Goal: Task Accomplishment & Management: Complete application form

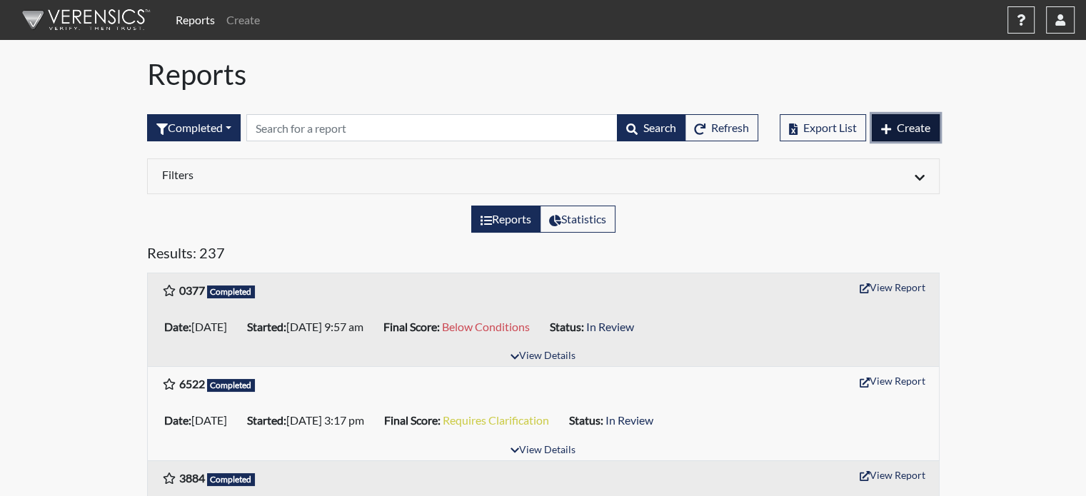
click at [899, 128] on span "Create" at bounding box center [913, 128] width 34 height 14
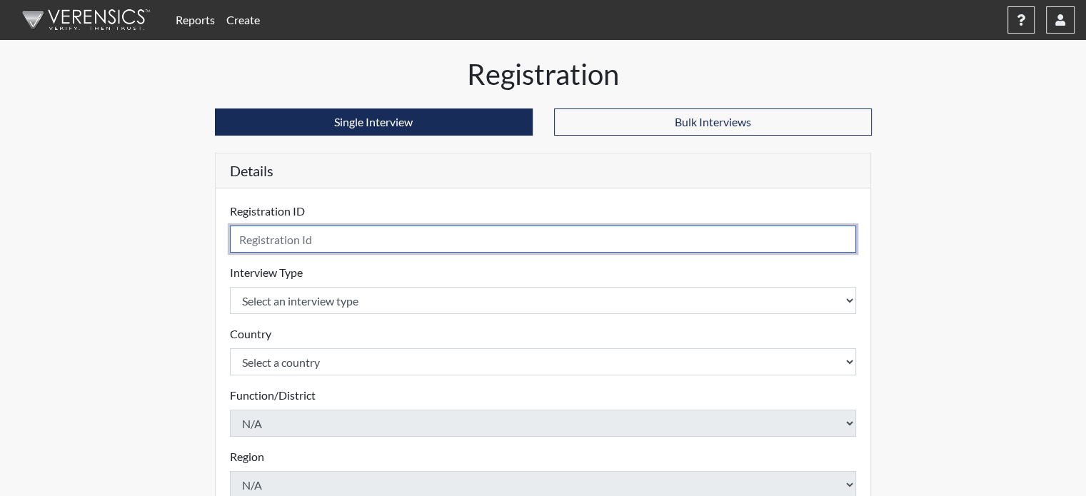
click at [283, 245] on input "text" at bounding box center [543, 239] width 627 height 27
type input "5016"
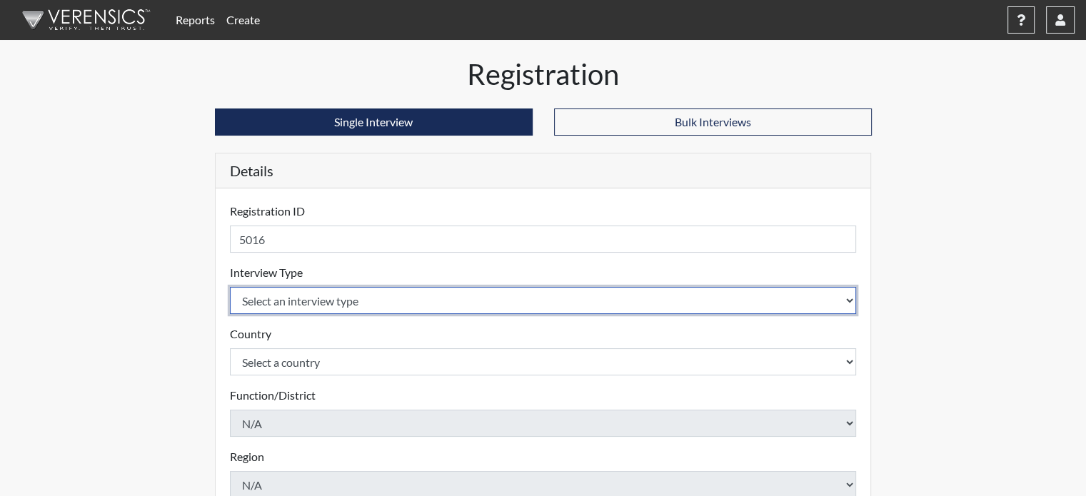
click at [294, 303] on select "Select an interview type" at bounding box center [543, 300] width 627 height 27
click at [323, 302] on select "Select an interview type" at bounding box center [543, 300] width 627 height 27
click at [824, 298] on select "Select an interview type" at bounding box center [543, 300] width 627 height 27
click at [849, 296] on select "Select an interview type" at bounding box center [543, 300] width 627 height 27
click at [849, 299] on select "Select an interview type" at bounding box center [543, 300] width 627 height 27
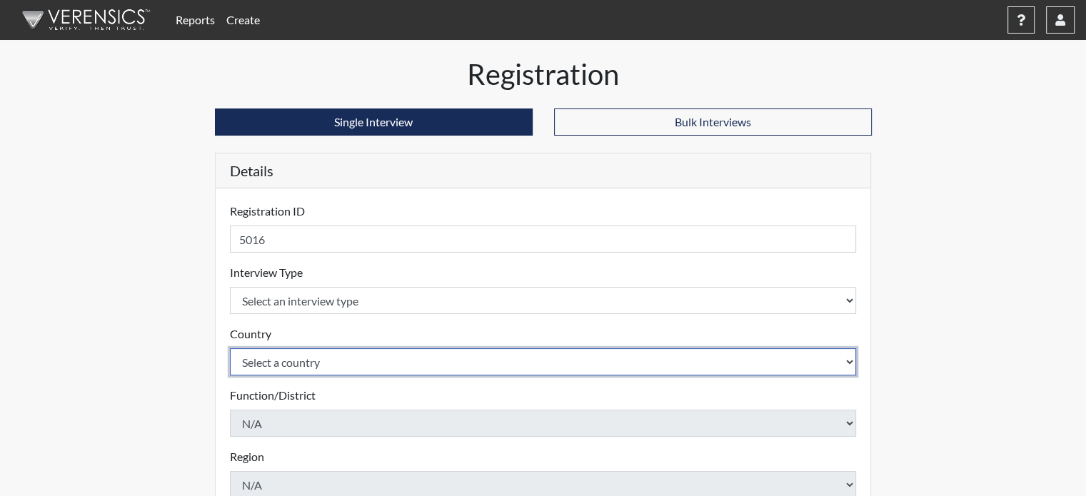
click at [408, 353] on select "Select a country [GEOGRAPHIC_DATA] [GEOGRAPHIC_DATA]" at bounding box center [543, 361] width 627 height 27
select select "united-states-of-[GEOGRAPHIC_DATA]"
click at [230, 348] on select "Select a country [GEOGRAPHIC_DATA] [GEOGRAPHIC_DATA]" at bounding box center [543, 361] width 627 height 27
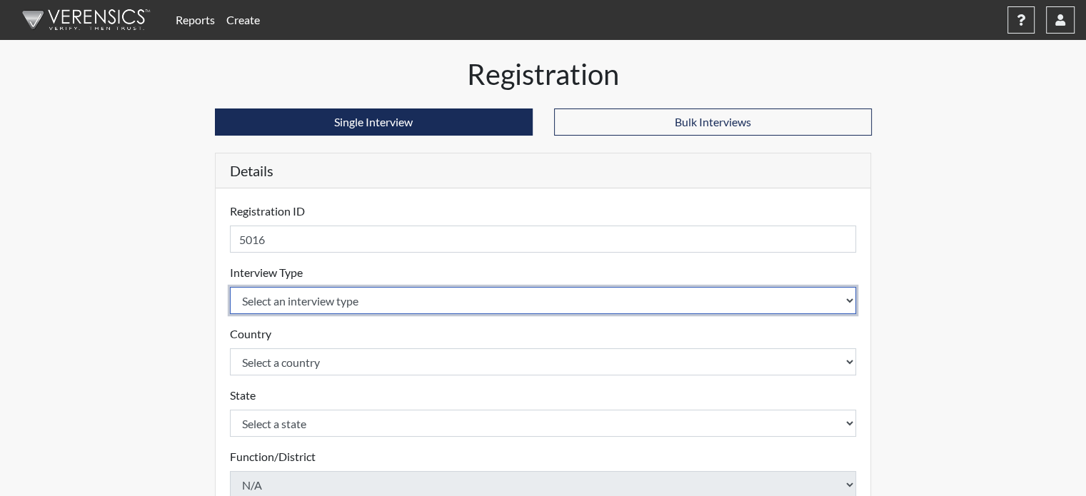
click at [353, 293] on select "Select an interview type" at bounding box center [543, 300] width 627 height 27
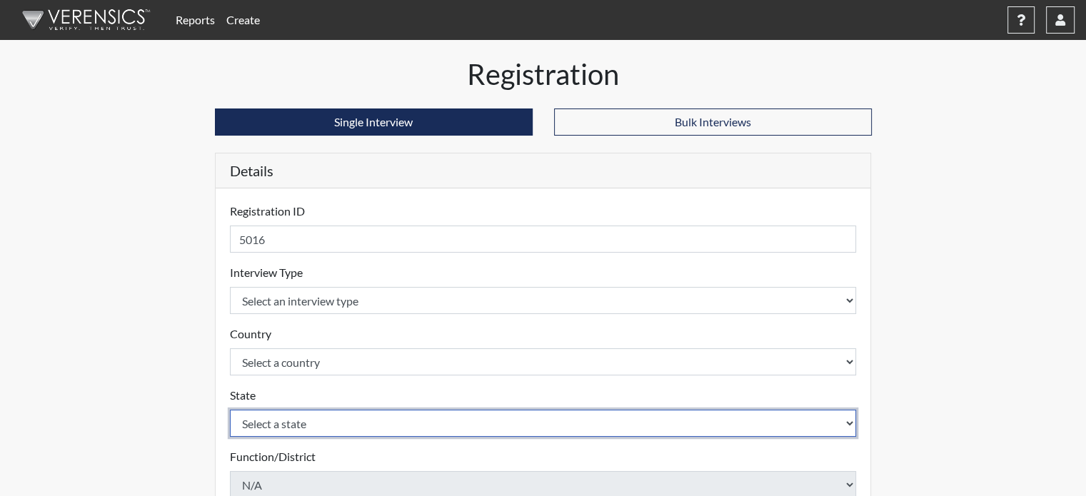
click at [303, 423] on select "Select a state [US_STATE] [US_STATE] [US_STATE] [US_STATE] [US_STATE] [US_STATE…" at bounding box center [543, 423] width 627 height 27
select select "CT"
click at [230, 410] on select "Select a state [US_STATE] [US_STATE] [US_STATE] [US_STATE] [US_STATE] [US_STATE…" at bounding box center [543, 423] width 627 height 27
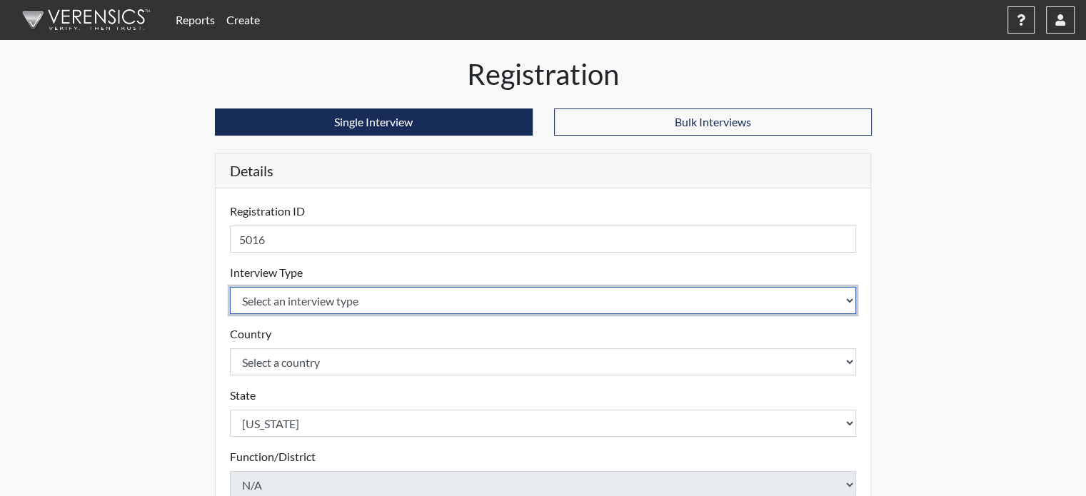
click at [280, 305] on select "Select an interview type" at bounding box center [543, 300] width 627 height 27
click at [847, 308] on select "Select an interview type" at bounding box center [543, 300] width 627 height 27
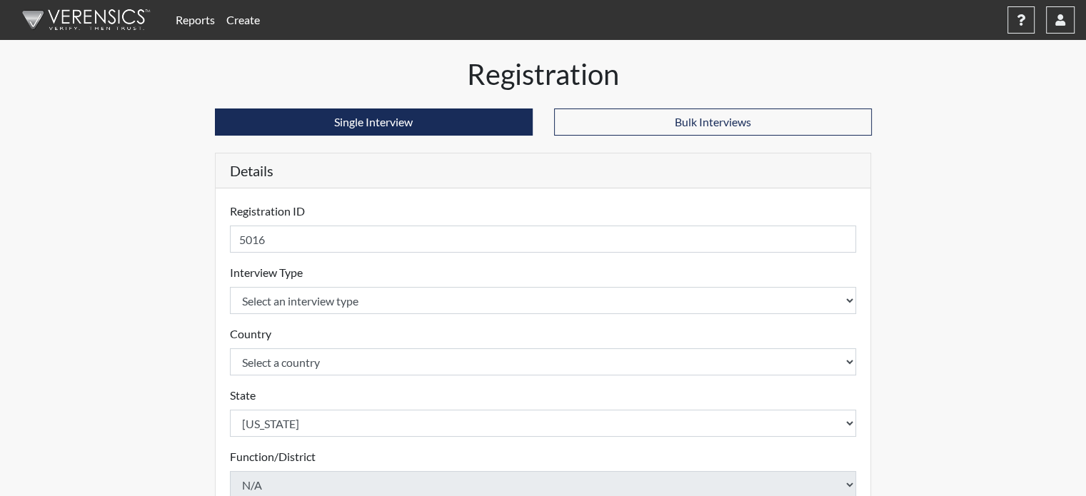
click at [437, 181] on h5 "Details" at bounding box center [543, 170] width 655 height 35
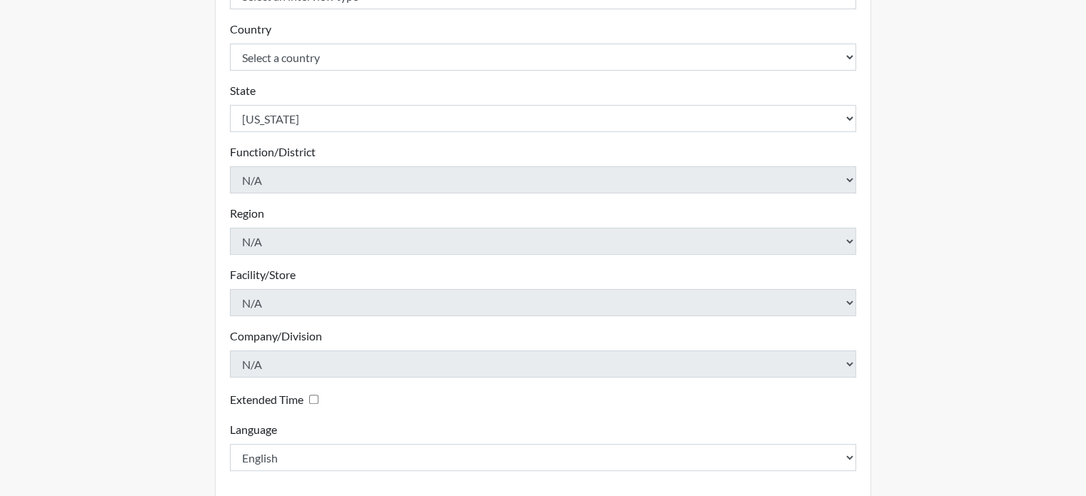
scroll to position [367, 0]
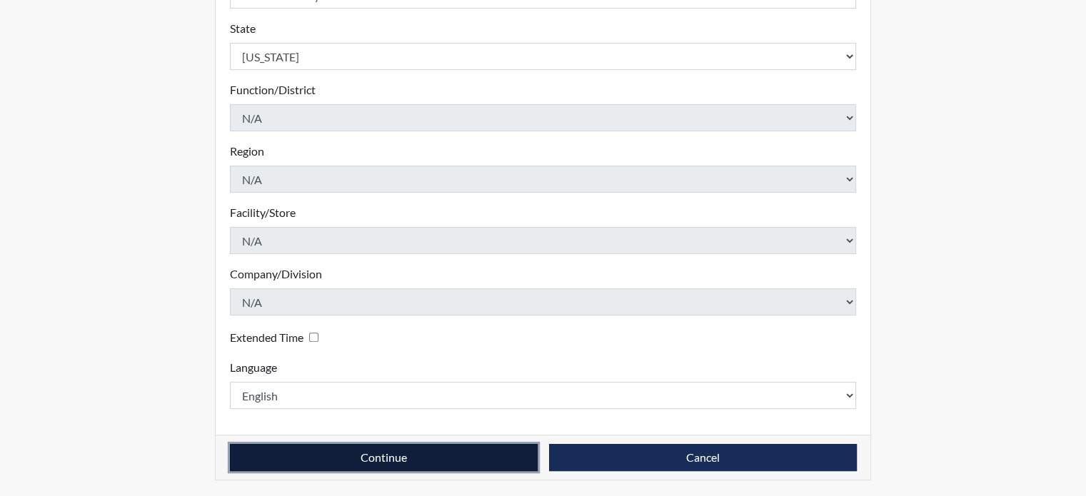
click at [449, 451] on button "Continue" at bounding box center [384, 457] width 308 height 27
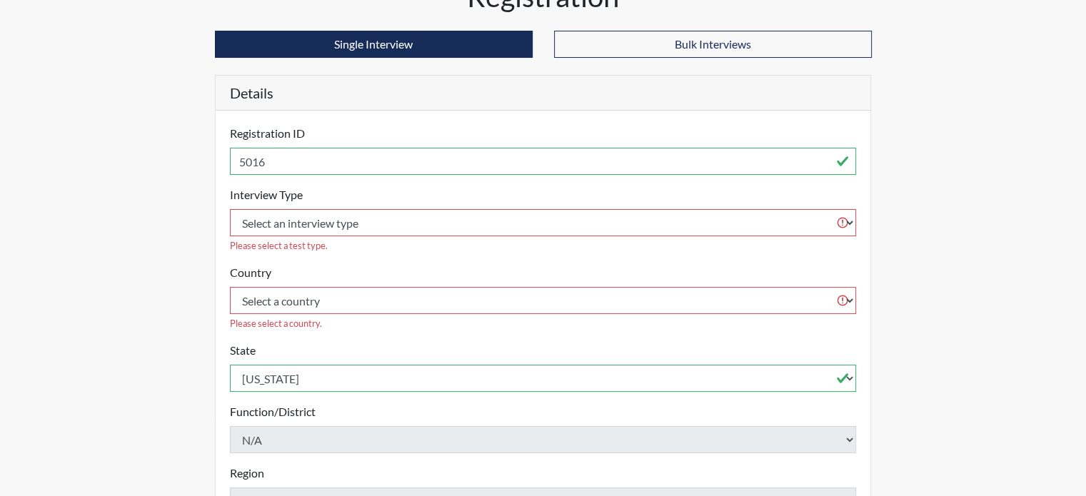
scroll to position [77, 0]
click at [358, 212] on select "Select an interview type" at bounding box center [543, 223] width 627 height 27
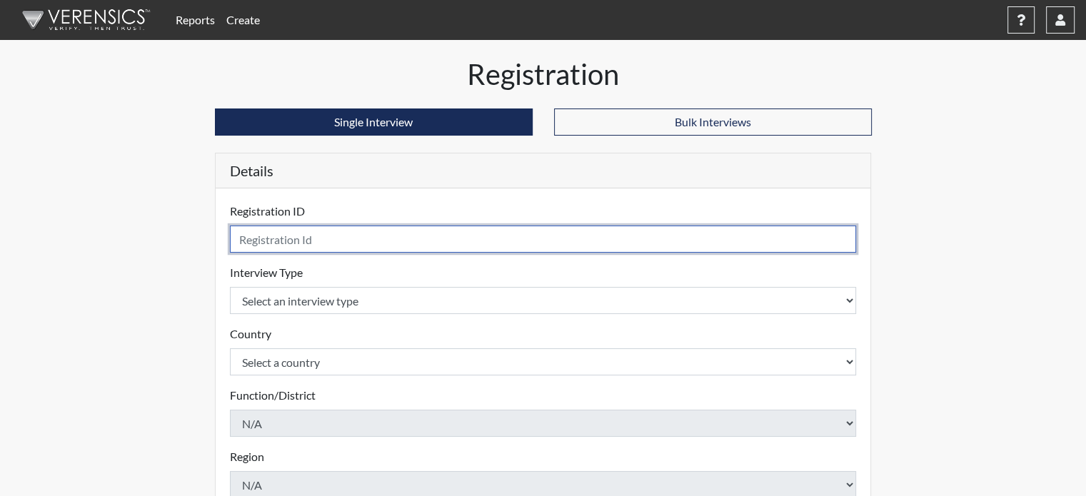
click at [323, 233] on input "text" at bounding box center [543, 239] width 627 height 27
type input "5016"
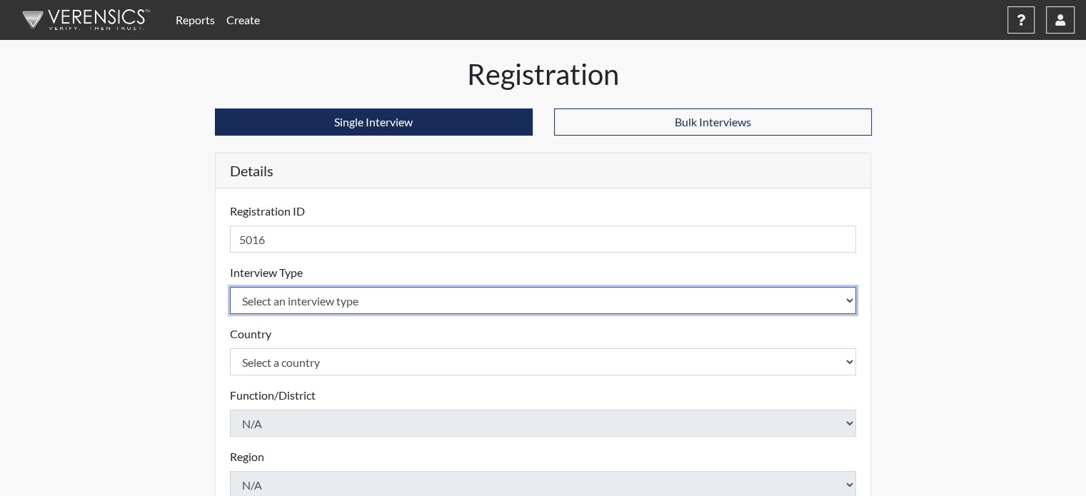
click at [332, 310] on select "Select an interview type Pre-Employment" at bounding box center [543, 300] width 627 height 27
select select "c2470aee-a530-11ea-a930-026c882af335"
click at [230, 287] on select "Select an interview type Pre-Employment" at bounding box center [543, 300] width 627 height 27
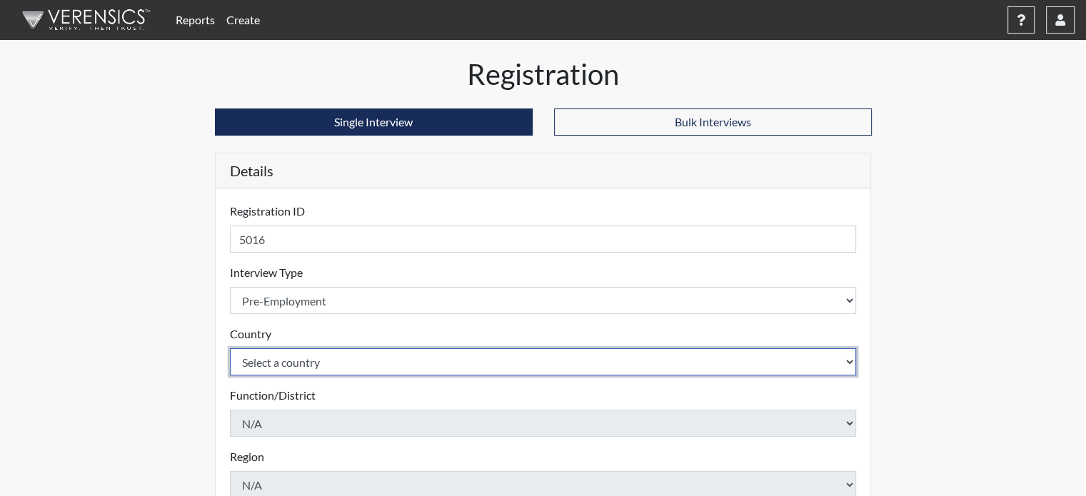
click at [324, 358] on select "Select a country [GEOGRAPHIC_DATA] [GEOGRAPHIC_DATA]" at bounding box center [543, 361] width 627 height 27
select select "united-states-of-[GEOGRAPHIC_DATA]"
click at [230, 348] on select "Select a country [GEOGRAPHIC_DATA] [GEOGRAPHIC_DATA]" at bounding box center [543, 361] width 627 height 27
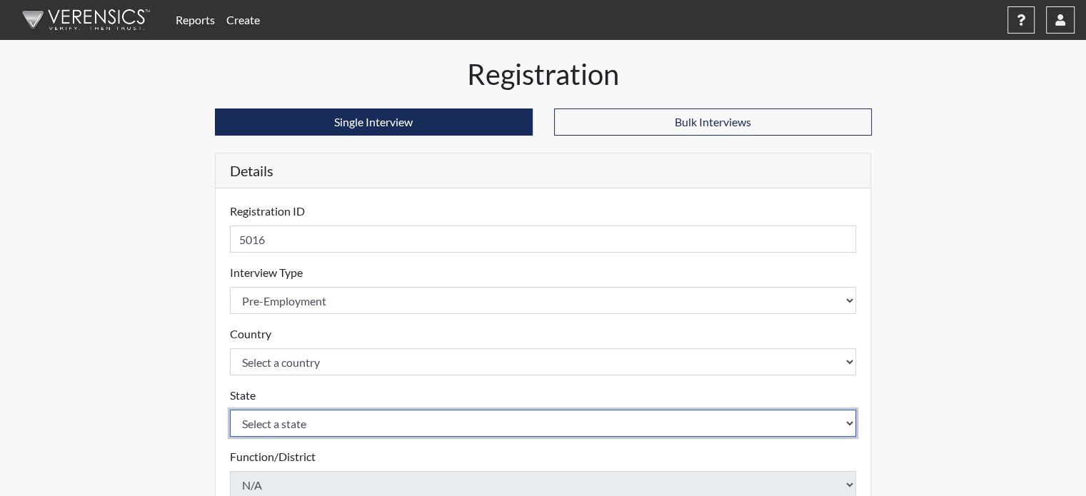
click at [319, 414] on select "Select a state [US_STATE] [US_STATE] [US_STATE] [US_STATE] [US_STATE] [US_STATE…" at bounding box center [543, 423] width 627 height 27
select select "CT"
click at [230, 410] on select "Select a state [US_STATE] [US_STATE] [US_STATE] [US_STATE] [US_STATE] [US_STATE…" at bounding box center [543, 423] width 627 height 27
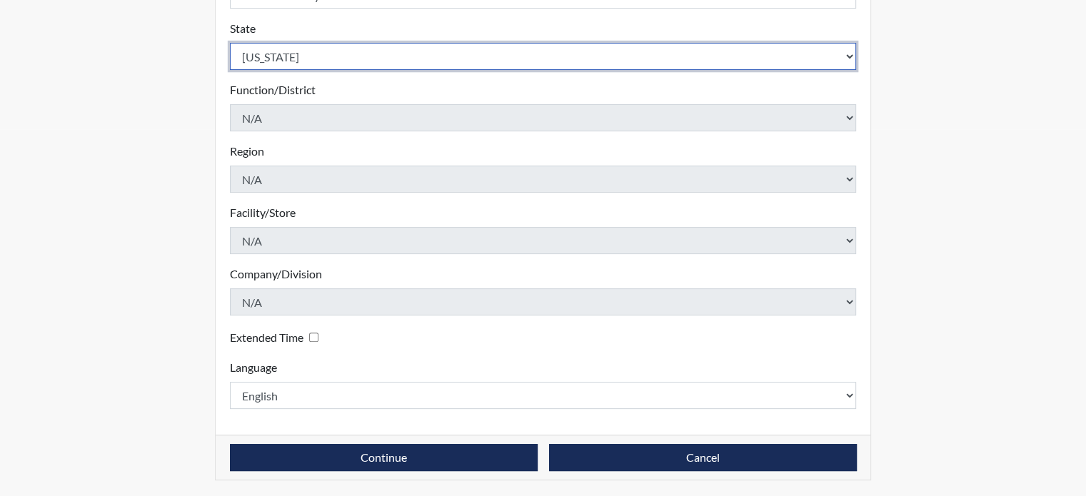
scroll to position [366, 0]
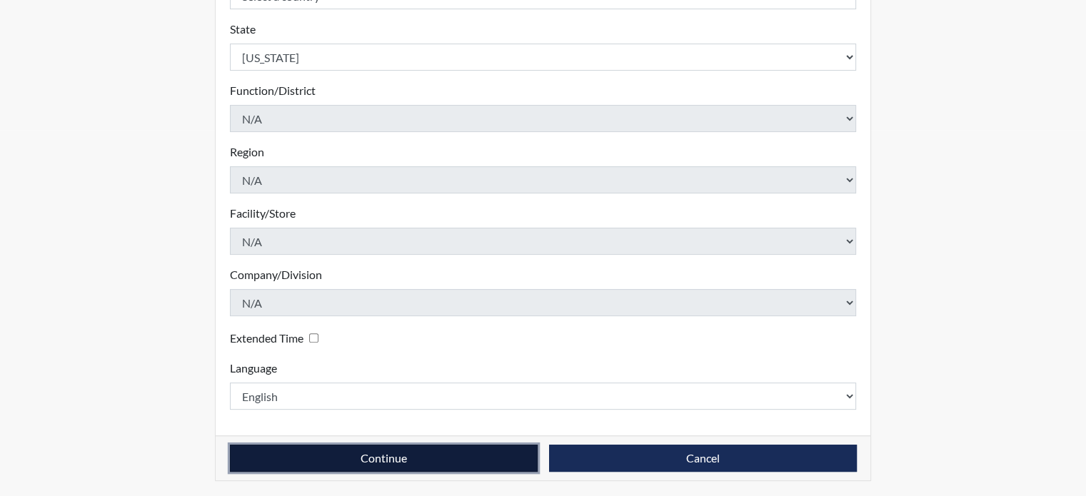
click at [275, 454] on button "Continue" at bounding box center [384, 458] width 308 height 27
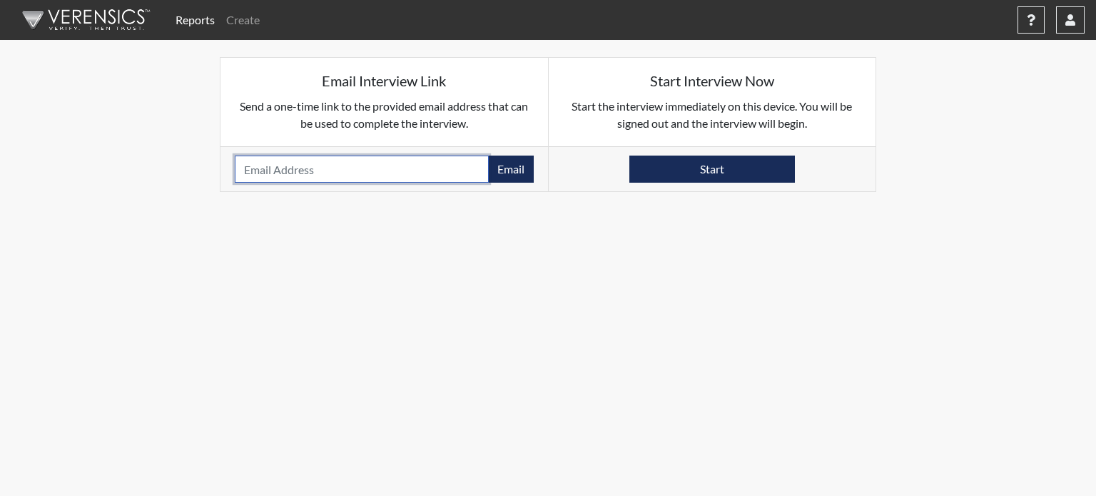
click at [340, 170] on input "email" at bounding box center [362, 169] width 254 height 27
paste input ": lharris1204@yahoo.com"
click at [246, 172] on input ": lharris1204@yahoo.com" at bounding box center [362, 169] width 254 height 27
click at [250, 166] on input ": lharris1204@yahoo.com" at bounding box center [362, 169] width 254 height 27
type input "lharris1204@yahoo.com"
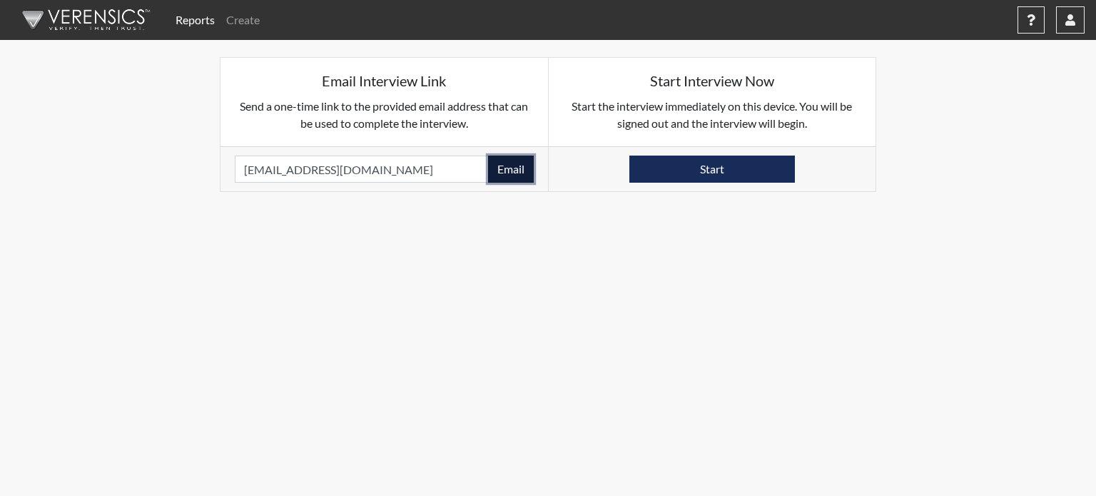
click at [516, 167] on button "Email" at bounding box center [511, 169] width 46 height 27
